Goal: Contribute content

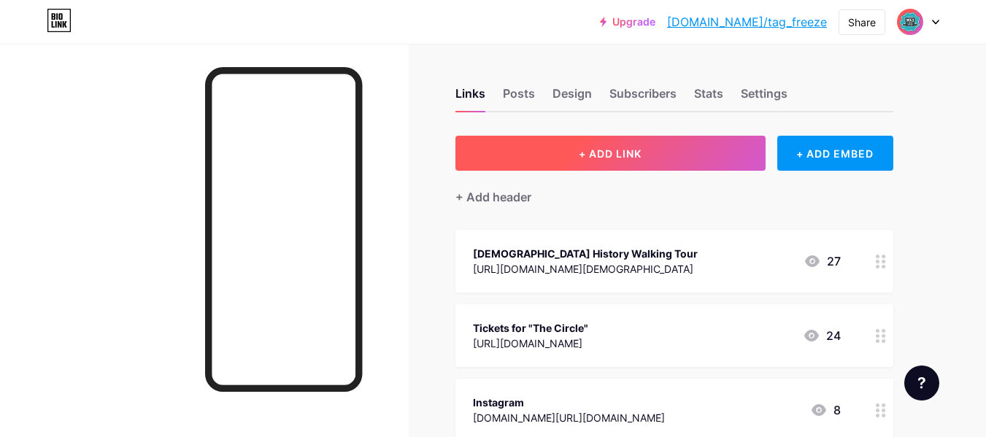
click at [561, 169] on button "+ ADD LINK" at bounding box center [610, 153] width 310 height 35
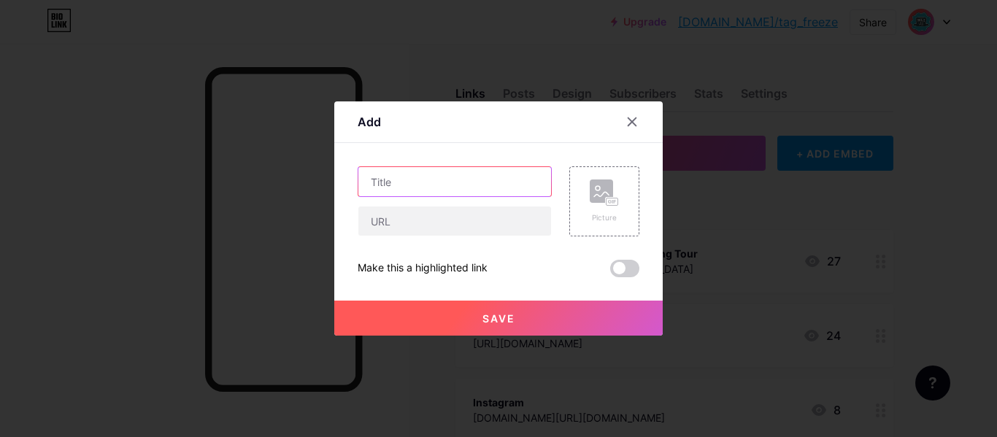
click at [420, 195] on input "text" at bounding box center [454, 181] width 193 height 29
type input "Banned Books Trivia"
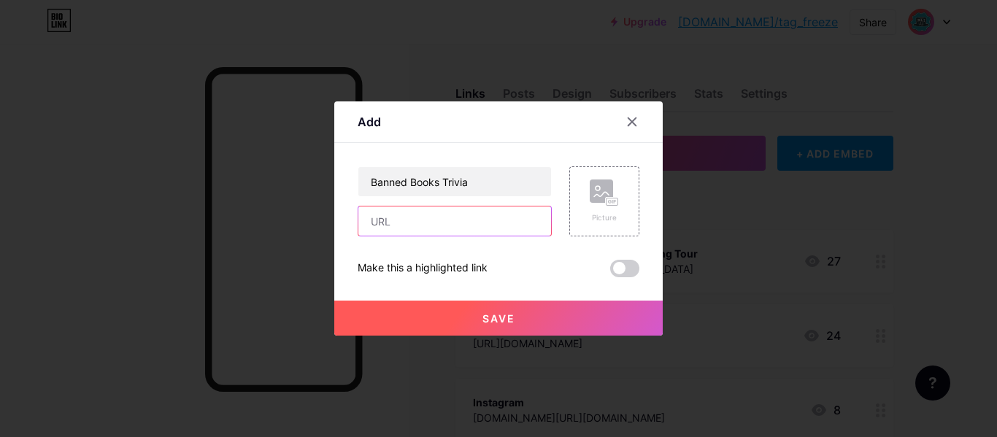
click at [403, 209] on input "text" at bounding box center [454, 221] width 193 height 29
paste input "[URL][DOMAIN_NAME]"
type input "[URL][DOMAIN_NAME]"
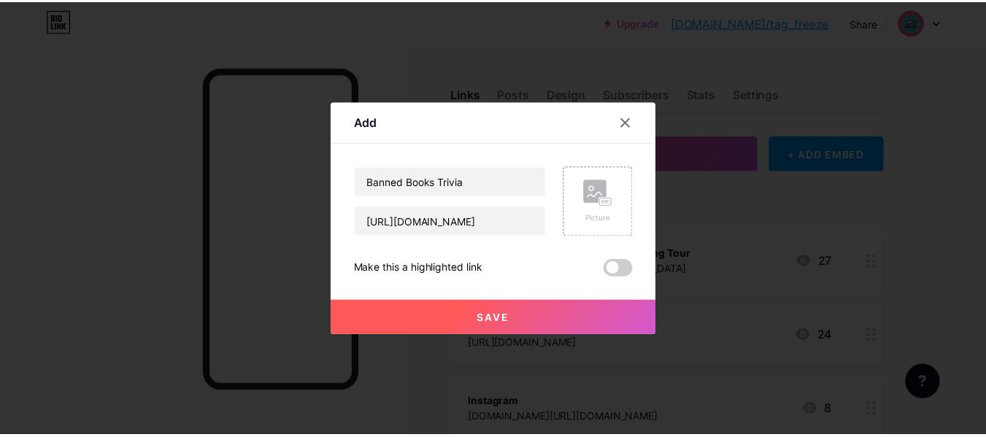
scroll to position [0, 0]
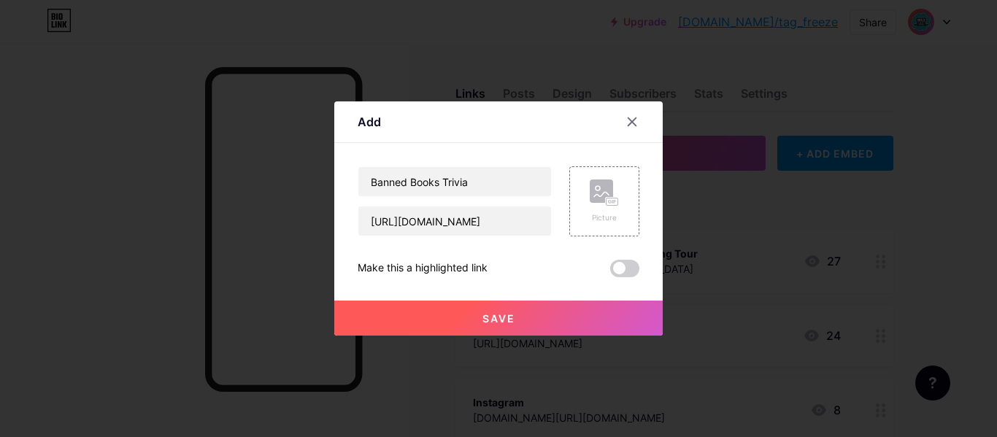
click at [438, 326] on button "Save" at bounding box center [498, 318] width 328 height 35
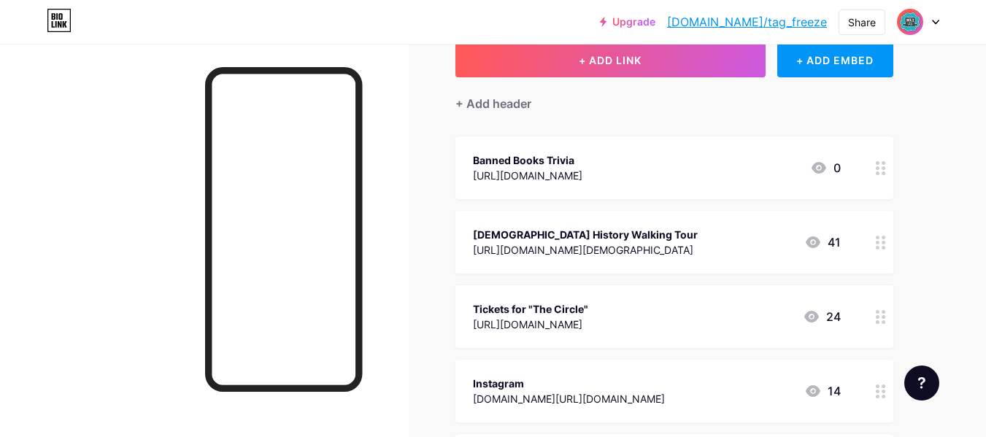
scroll to position [105, 0]
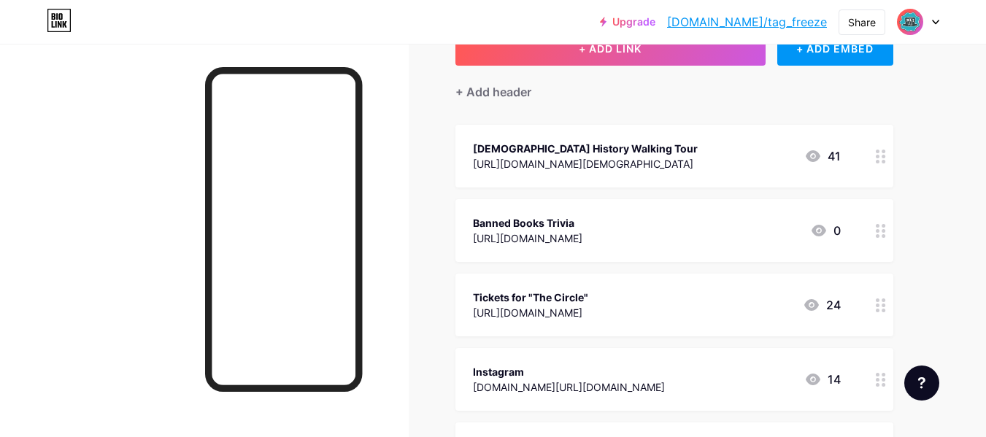
click at [955, 158] on div "Upgrade [DOMAIN_NAME]/tag_fr... [DOMAIN_NAME]/tag_freeze Share Switch accounts …" at bounding box center [493, 400] width 986 height 1010
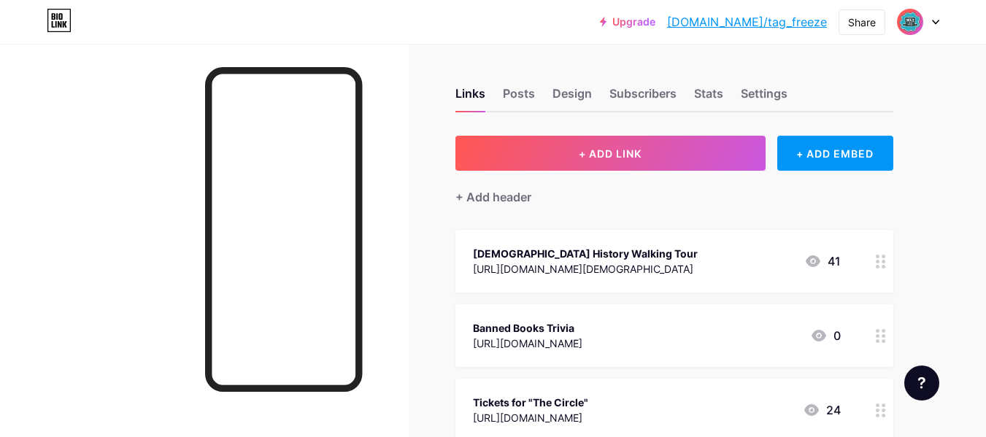
click at [550, 42] on div "Upgrade [DOMAIN_NAME]/tag_fr... [DOMAIN_NAME]/tag_freeze Share Switch accounts …" at bounding box center [493, 22] width 986 height 44
